Goal: Navigation & Orientation: Find specific page/section

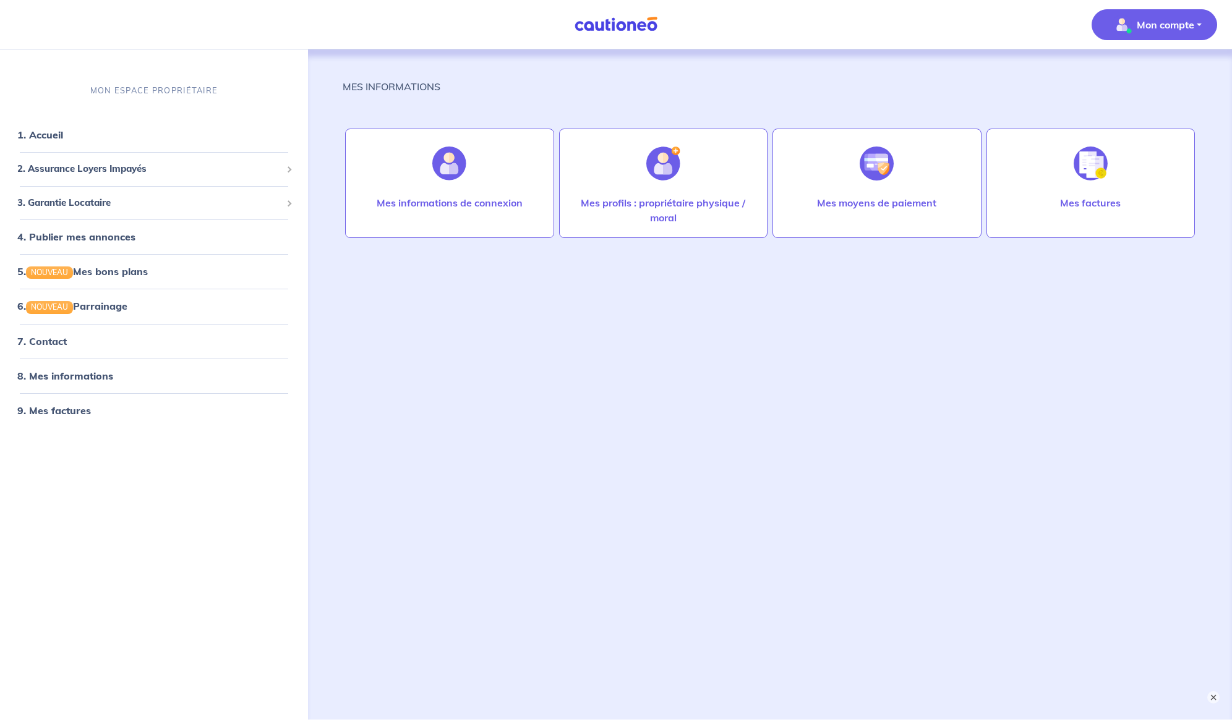
click at [1131, 30] on span "Mon compte" at bounding box center [1150, 25] width 87 height 20
click at [1131, 29] on span "Mon compte" at bounding box center [1150, 25] width 87 height 20
click at [181, 177] on div "2. Assurance Loyers Impayés" at bounding box center [154, 169] width 298 height 24
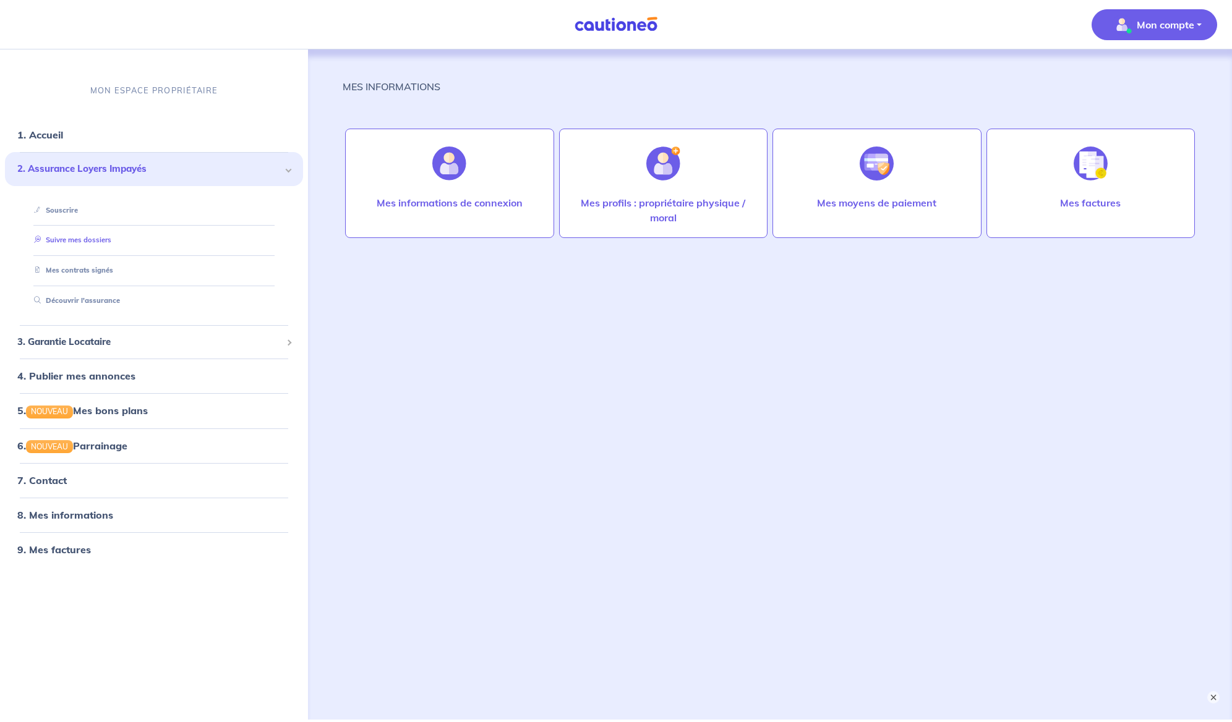
click at [96, 244] on link "Suivre mes dossiers" at bounding box center [70, 240] width 82 height 9
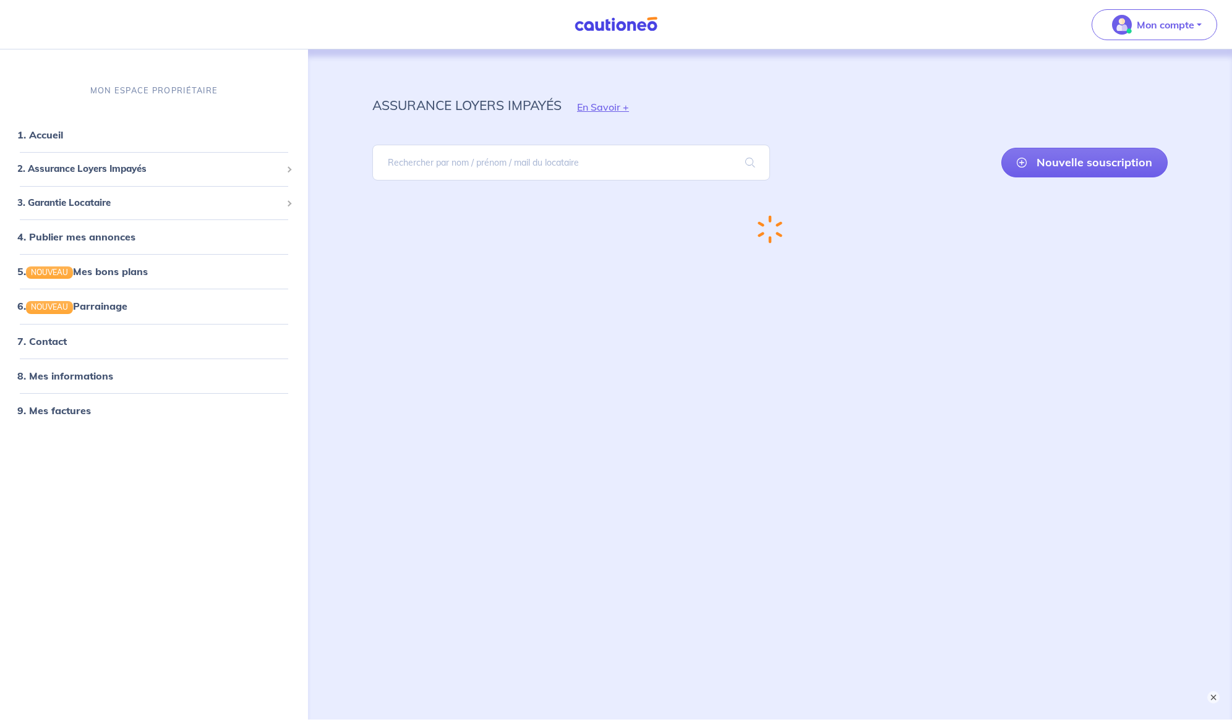
click at [96, 243] on link "4. Publier mes annonces" at bounding box center [76, 237] width 118 height 12
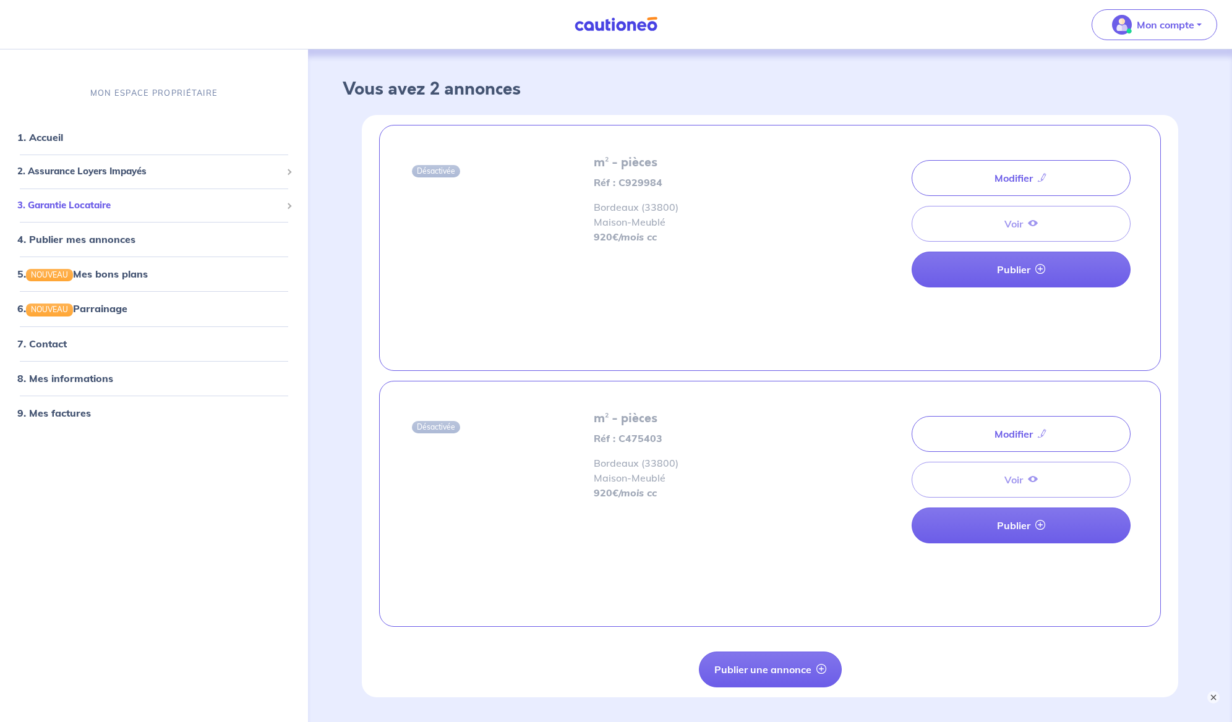
click at [102, 205] on span "3. Garantie Locataire" at bounding box center [149, 205] width 264 height 14
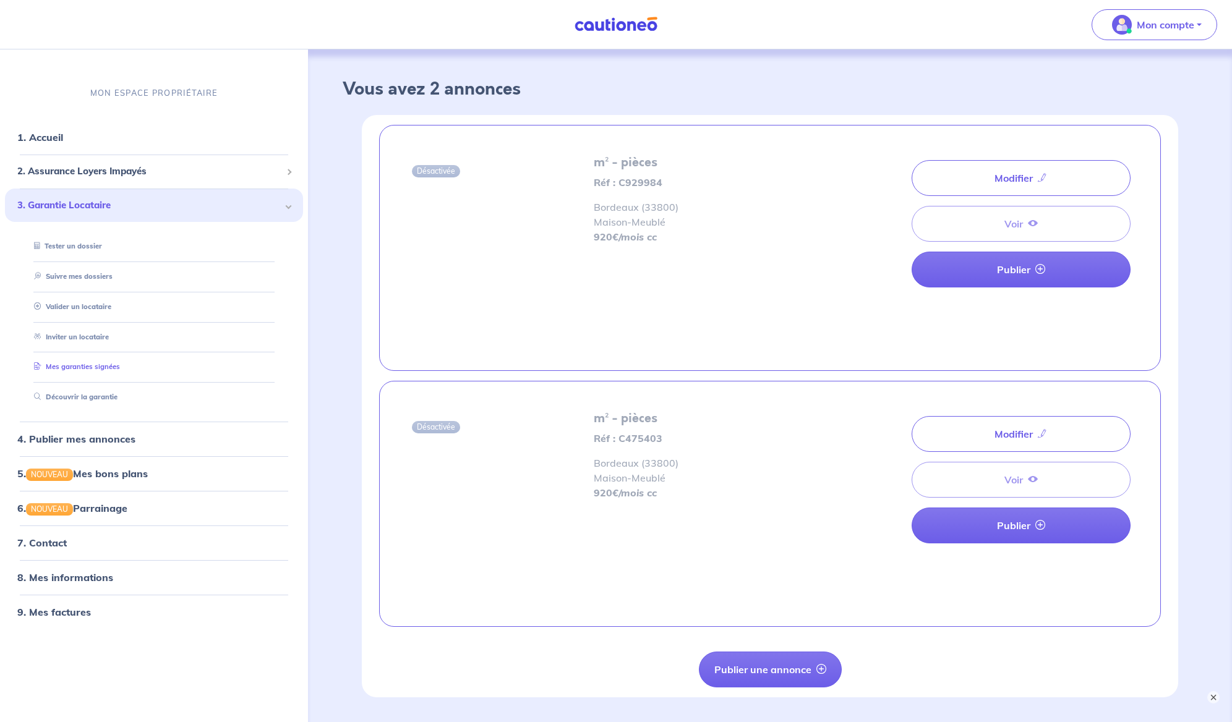
click at [100, 367] on link "Mes garanties signées" at bounding box center [74, 366] width 91 height 9
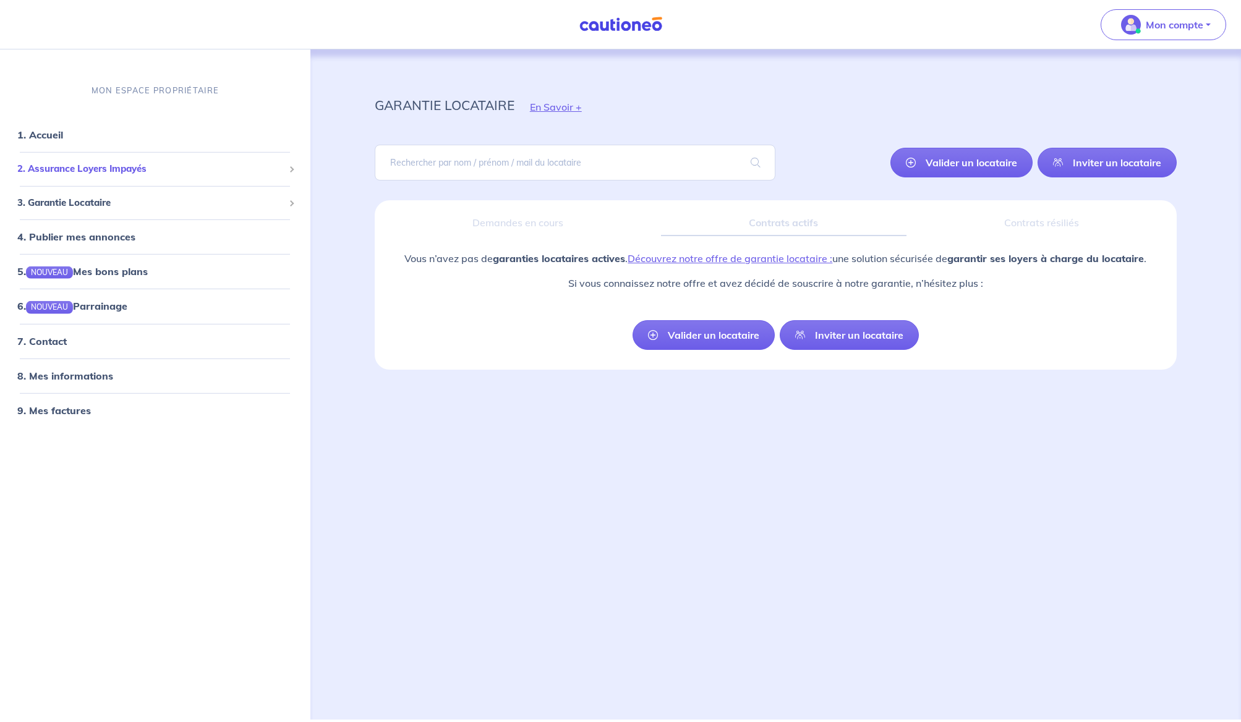
click at [116, 171] on span "2. Assurance Loyers Impayés" at bounding box center [150, 169] width 266 height 14
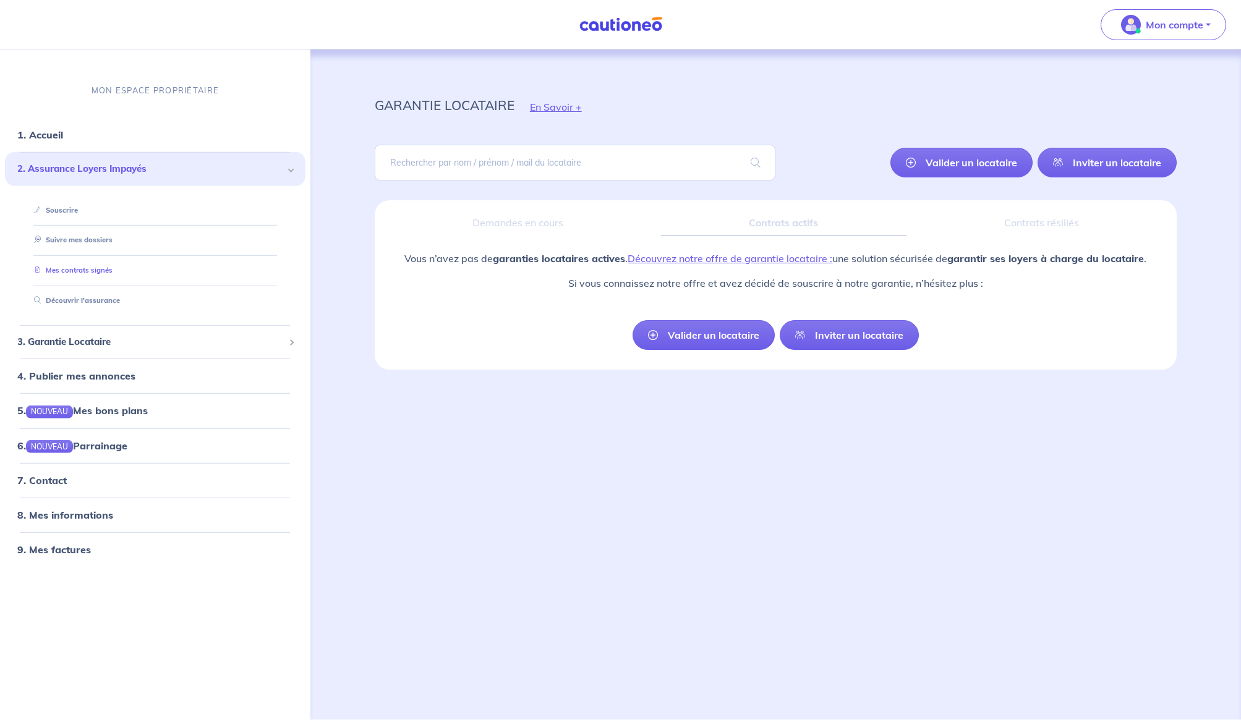
click at [86, 270] on link "Mes contrats signés" at bounding box center [70, 270] width 83 height 9
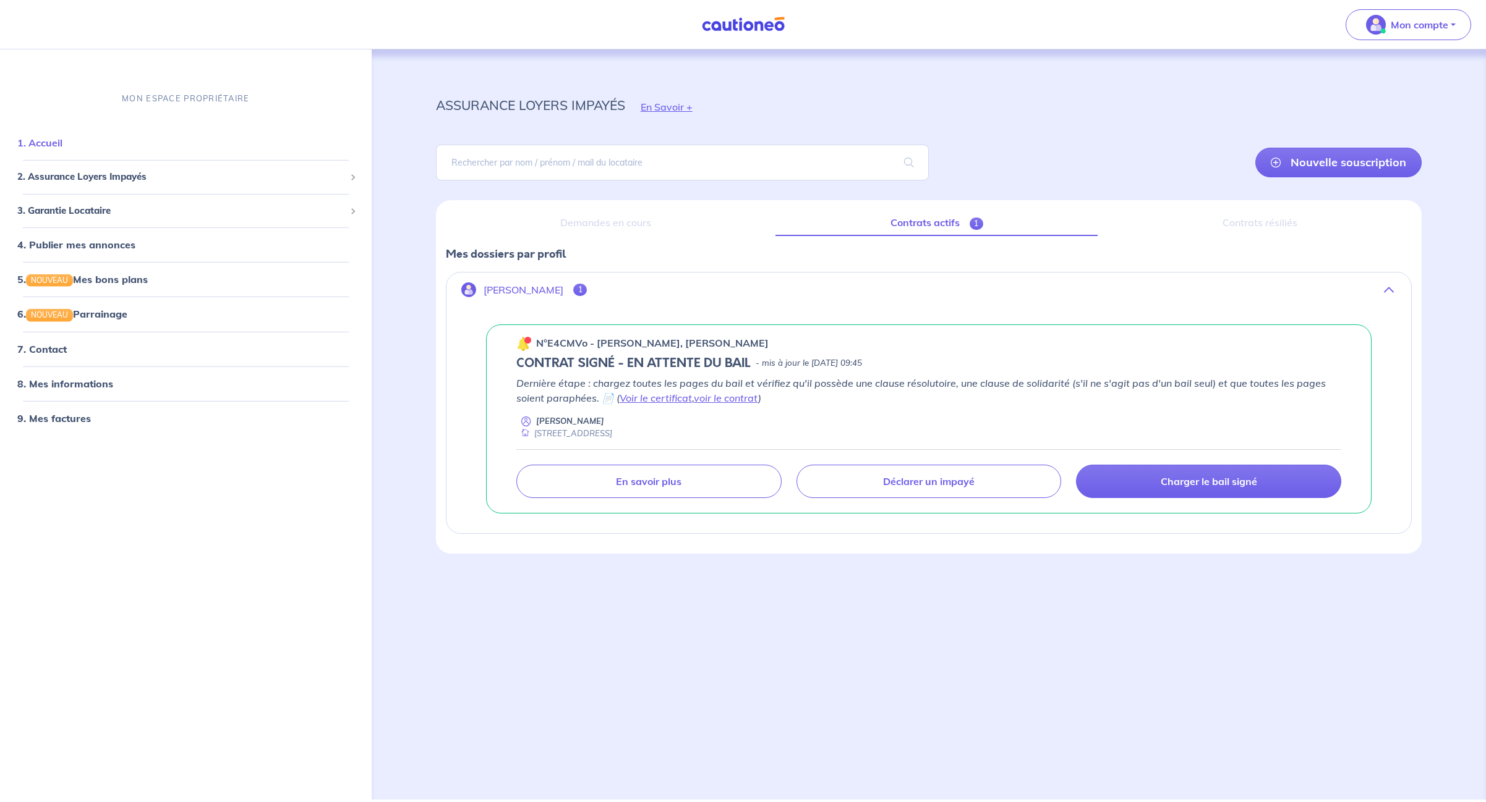
click at [43, 140] on link "1. Accueil" at bounding box center [39, 143] width 45 height 12
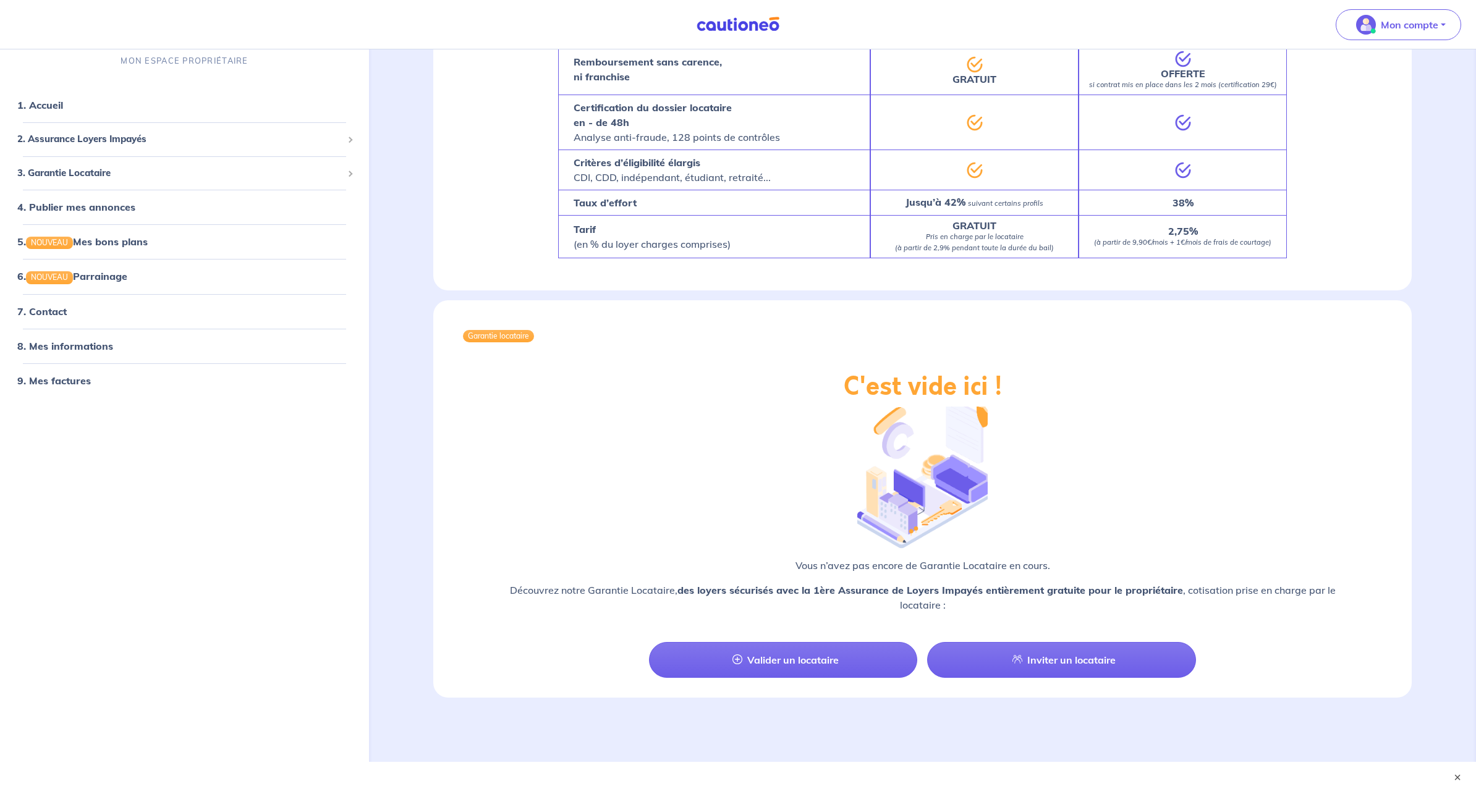
scroll to position [1053, 0]
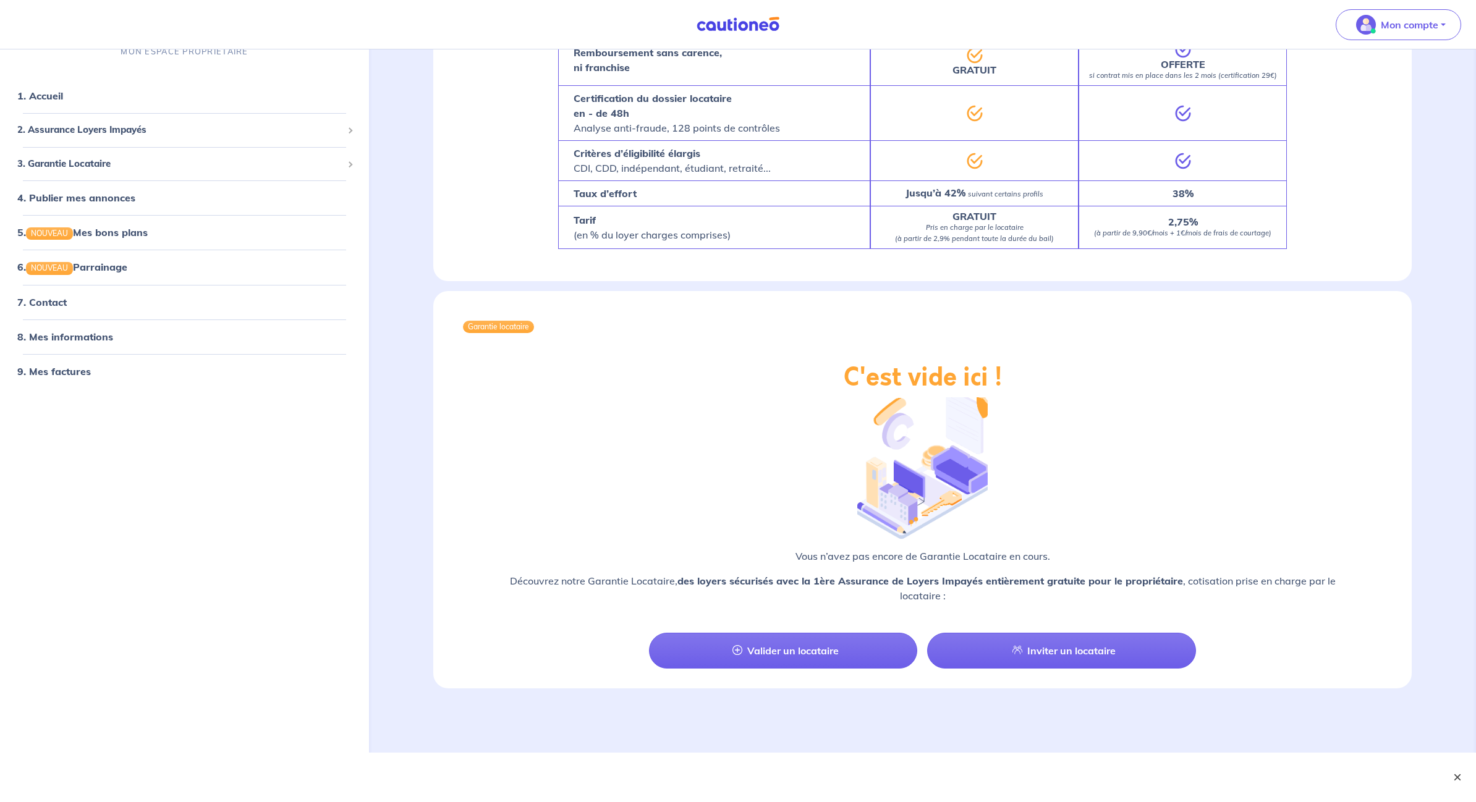
click at [1240, 721] on button "×" at bounding box center [1457, 777] width 15 height 15
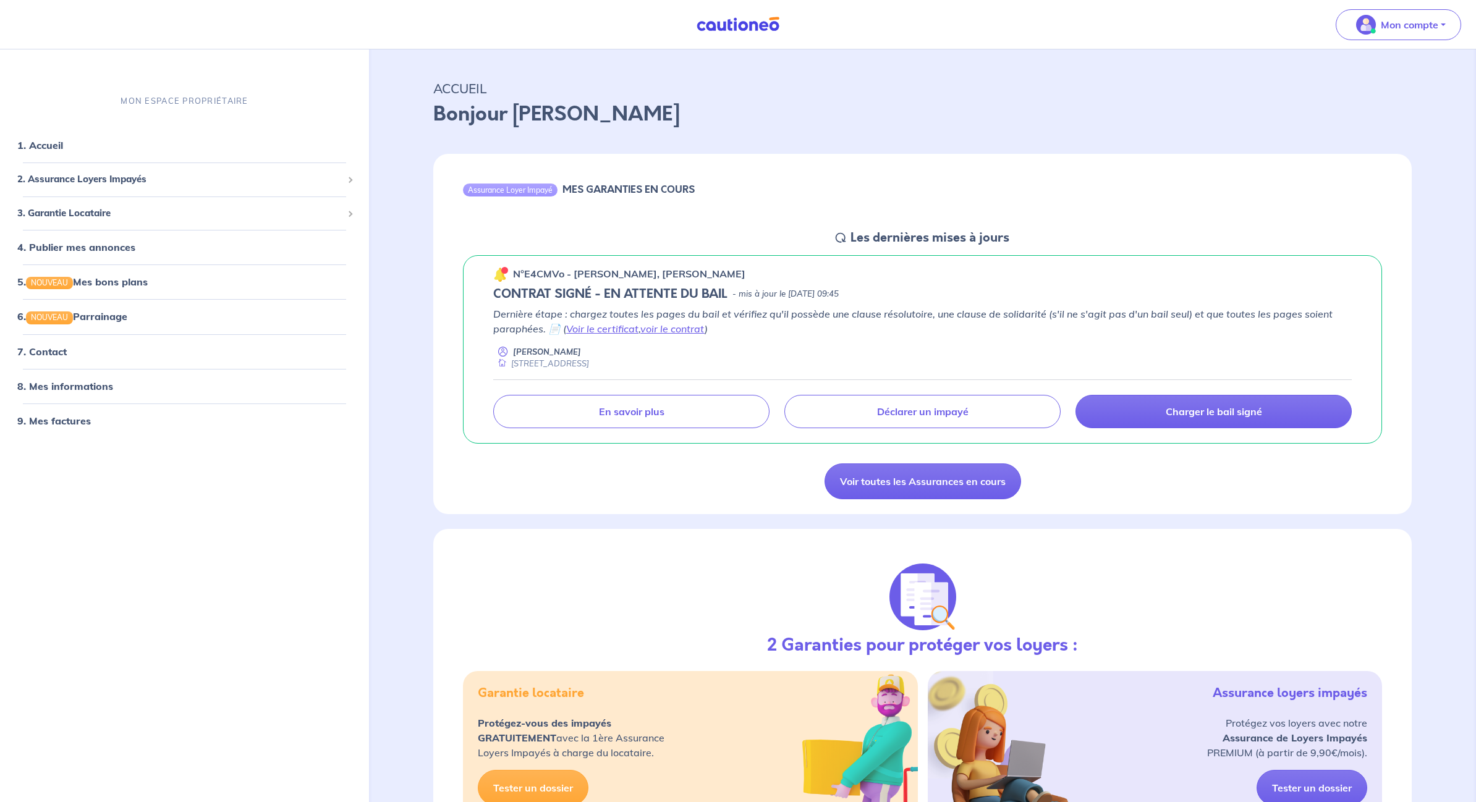
scroll to position [14, 0]
